Goal: Task Accomplishment & Management: Manage account settings

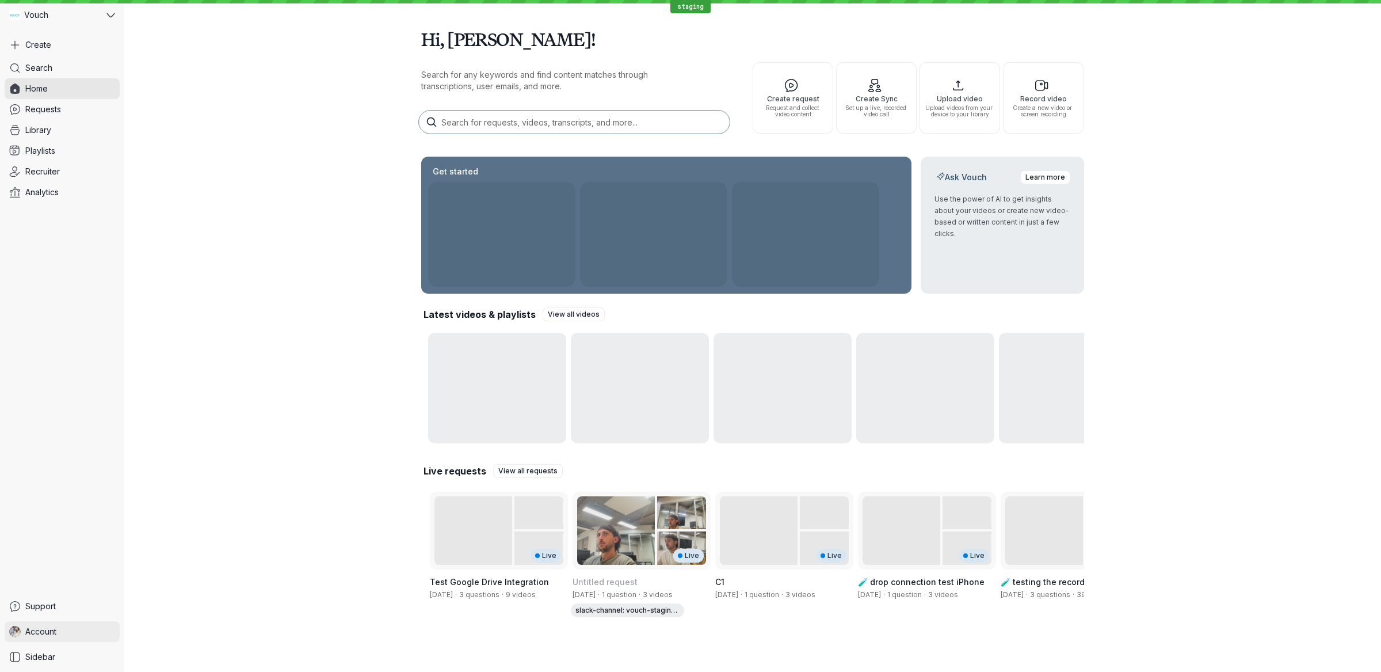
click at [77, 629] on link "Account" at bounding box center [62, 631] width 115 height 21
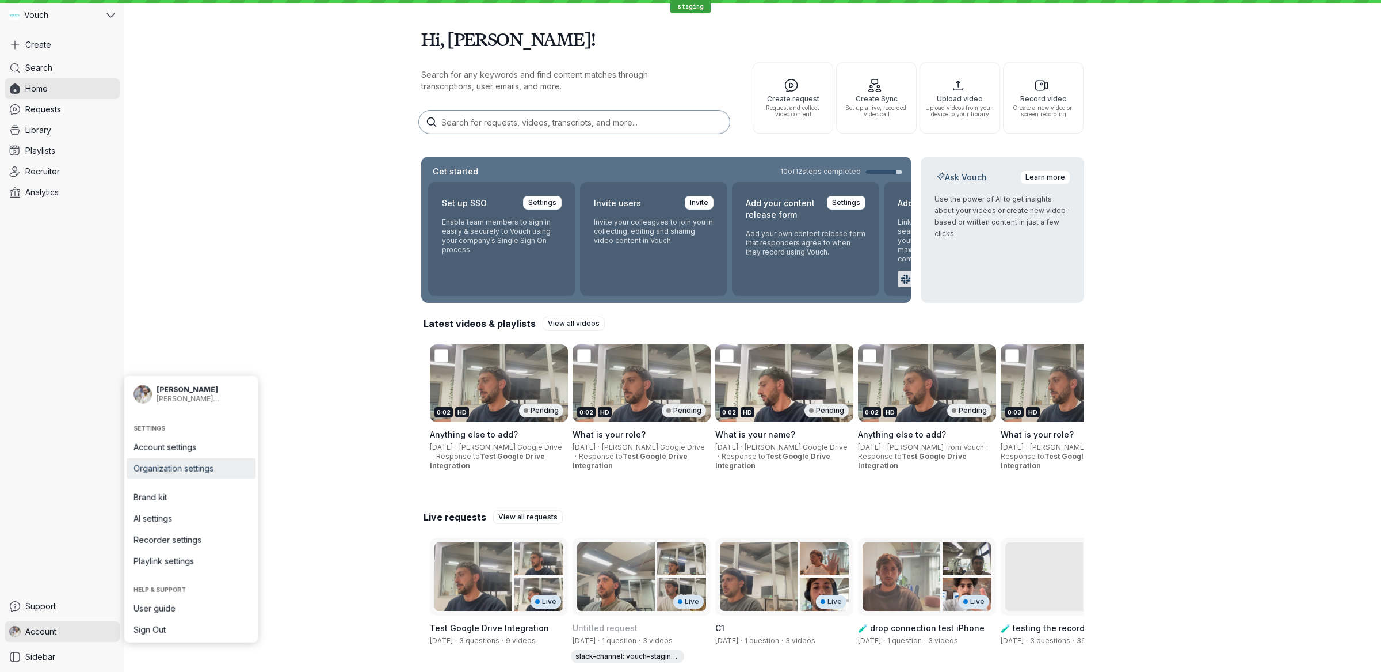
click at [216, 466] on span "Organization settings" at bounding box center [191, 469] width 115 height 12
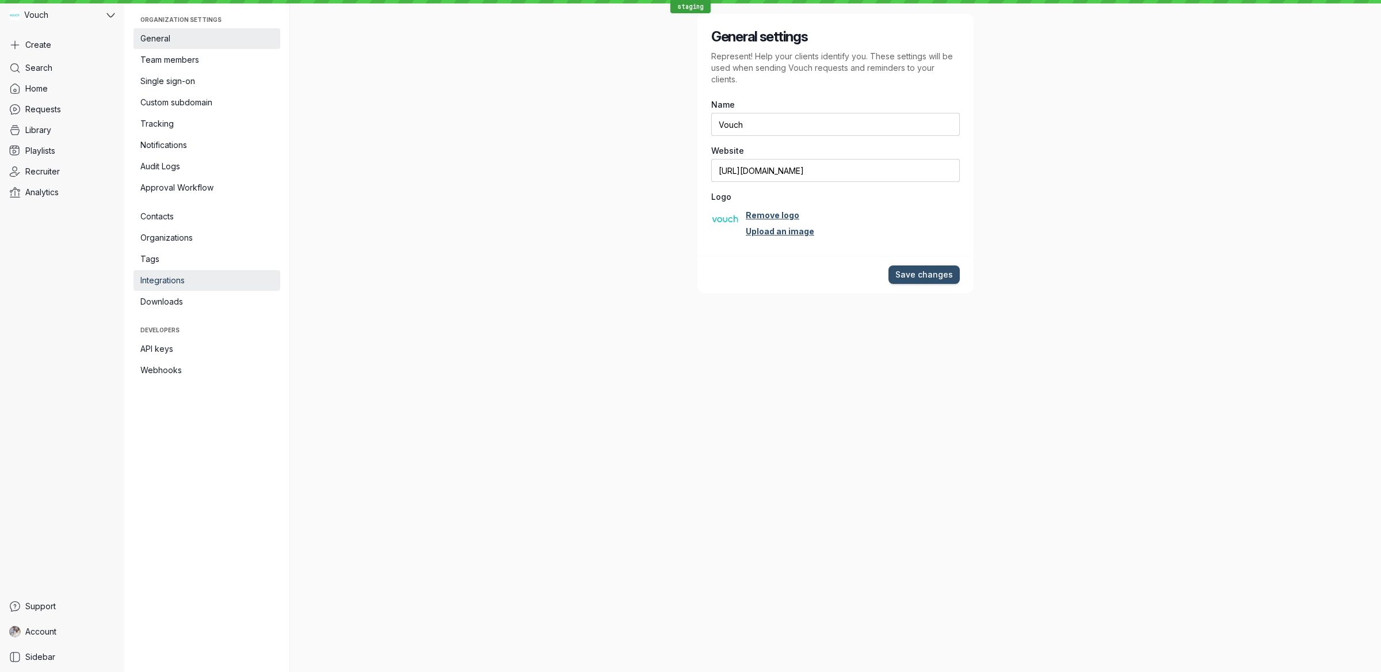
click at [205, 277] on span "Integrations" at bounding box center [206, 281] width 133 height 12
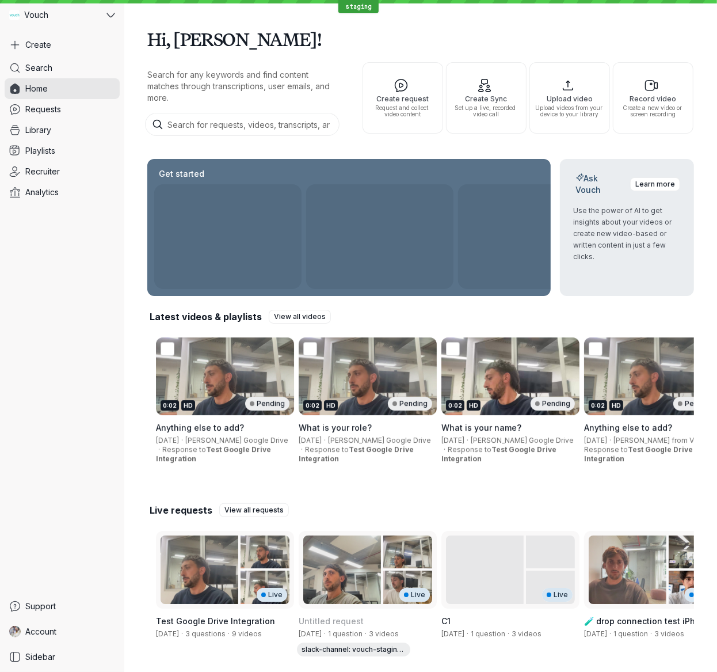
click at [70, 643] on div "Support Account Sidebar" at bounding box center [62, 631] width 115 height 71
click at [68, 638] on link "Account" at bounding box center [62, 631] width 115 height 21
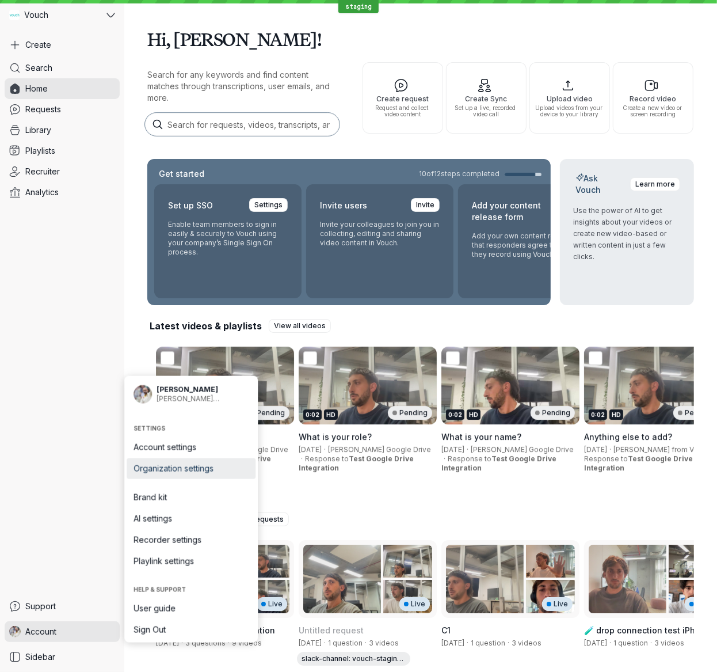
click at [208, 475] on link "Organization settings" at bounding box center [191, 468] width 129 height 21
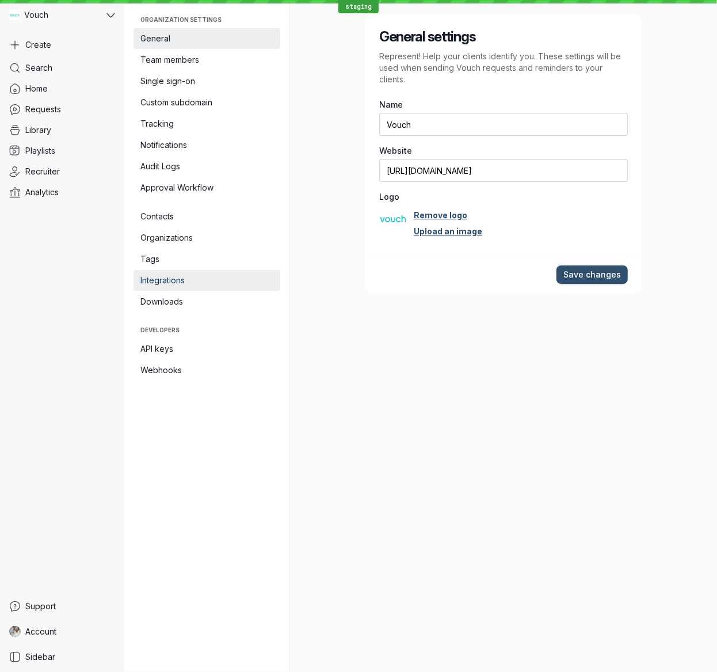
click at [201, 283] on span "Integrations" at bounding box center [206, 281] width 133 height 12
